Goal: Information Seeking & Learning: Learn about a topic

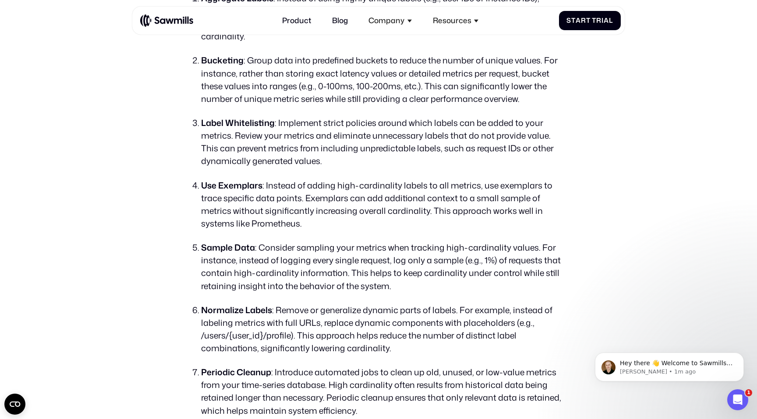
scroll to position [2897, 0]
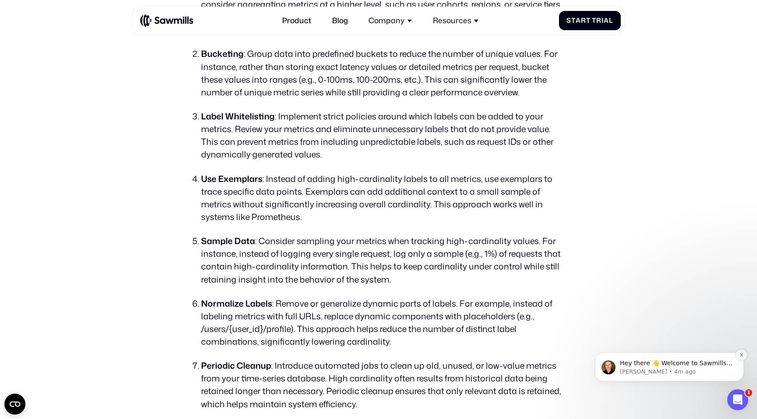
click at [739, 355] on icon "Dismiss notification" at bounding box center [741, 355] width 5 height 5
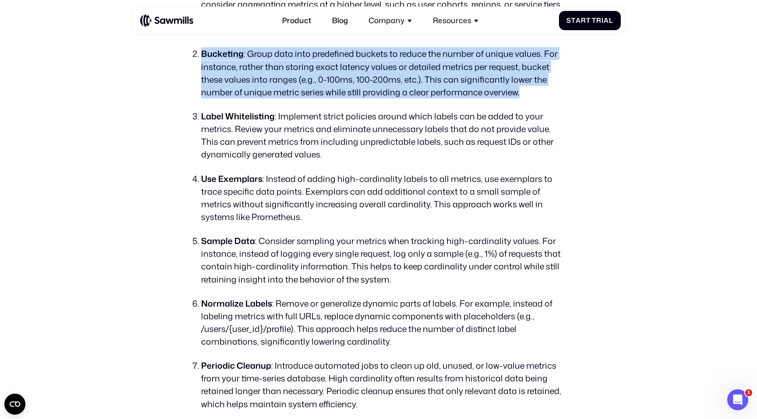
drag, startPoint x: 201, startPoint y: 55, endPoint x: 527, endPoint y: 91, distance: 328.1
click at [527, 91] on li "Bucketing : Group data into predefined buckets to reduce the number of unique v…" at bounding box center [383, 72] width 364 height 51
drag, startPoint x: 525, startPoint y: 91, endPoint x: 199, endPoint y: 53, distance: 328.3
click at [201, 53] on li "Bucketing : Group data into predefined buckets to reduce the number of unique v…" at bounding box center [383, 72] width 364 height 51
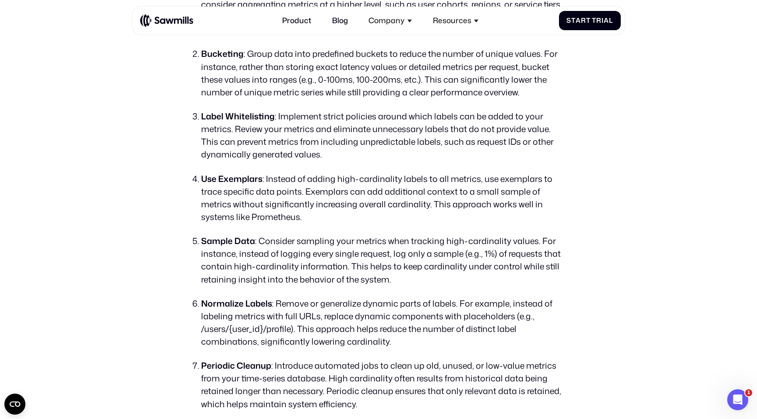
click at [201, 53] on li "Bucketing : Group data into predefined buckets to reduce the number of unique v…" at bounding box center [383, 72] width 364 height 51
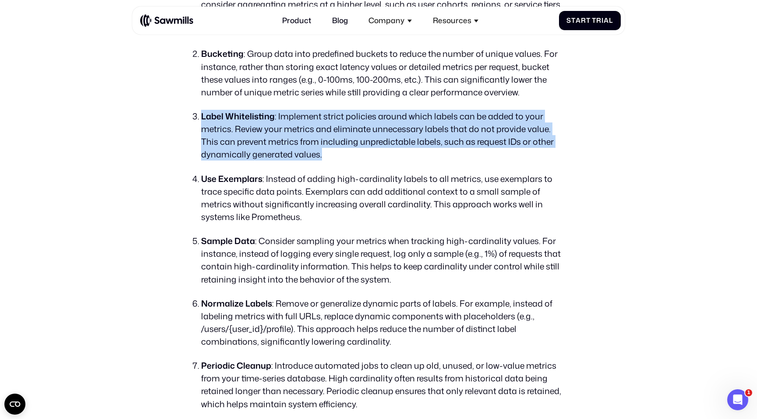
drag, startPoint x: 202, startPoint y: 114, endPoint x: 349, endPoint y: 157, distance: 153.4
click at [349, 157] on li "Label Whitelisting : Implement strict policies around which labels can be added…" at bounding box center [383, 135] width 364 height 51
drag, startPoint x: 325, startPoint y: 156, endPoint x: 203, endPoint y: 115, distance: 128.9
click at [203, 115] on li "Label Whitelisting : Implement strict policies around which labels can be added…" at bounding box center [383, 135] width 364 height 51
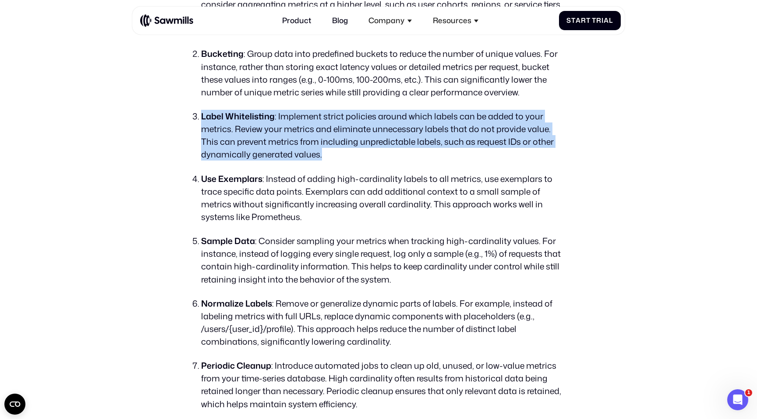
click at [203, 115] on strong "Label Whitelisting" at bounding box center [238, 116] width 74 height 12
drag, startPoint x: 202, startPoint y: 115, endPoint x: 341, endPoint y: 155, distance: 144.7
click at [341, 155] on li "Label Whitelisting : Implement strict policies around which labels can be added…" at bounding box center [383, 135] width 364 height 51
drag, startPoint x: 341, startPoint y: 155, endPoint x: 204, endPoint y: 120, distance: 141.9
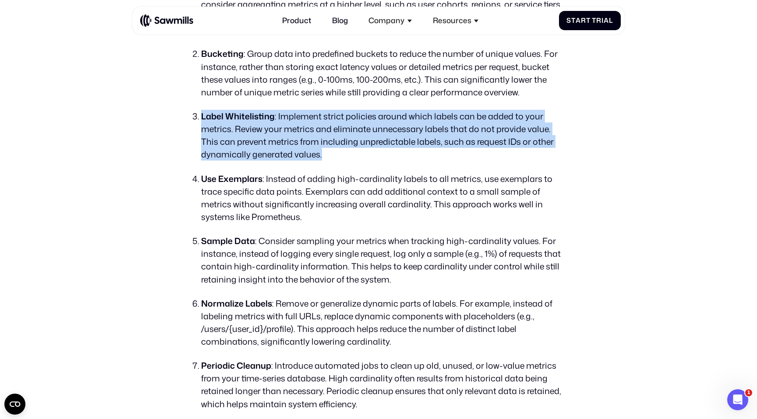
click at [204, 120] on li "Label Whitelisting : Implement strict policies around which labels can be added…" at bounding box center [383, 135] width 364 height 51
click at [204, 120] on strong "Label Whitelisting" at bounding box center [238, 116] width 74 height 12
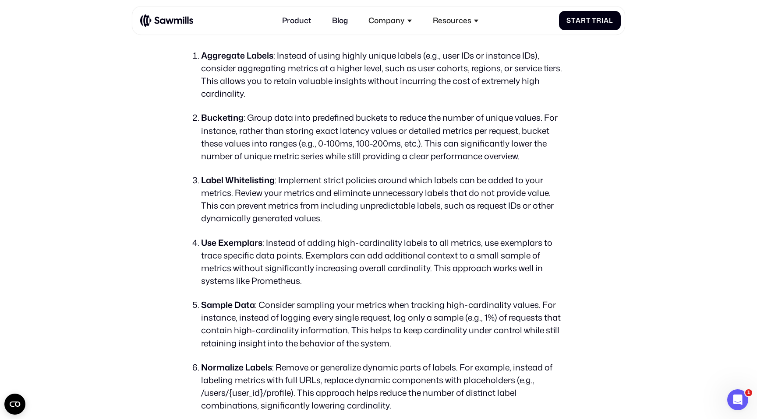
scroll to position [2831, 0]
